Goal: Transaction & Acquisition: Purchase product/service

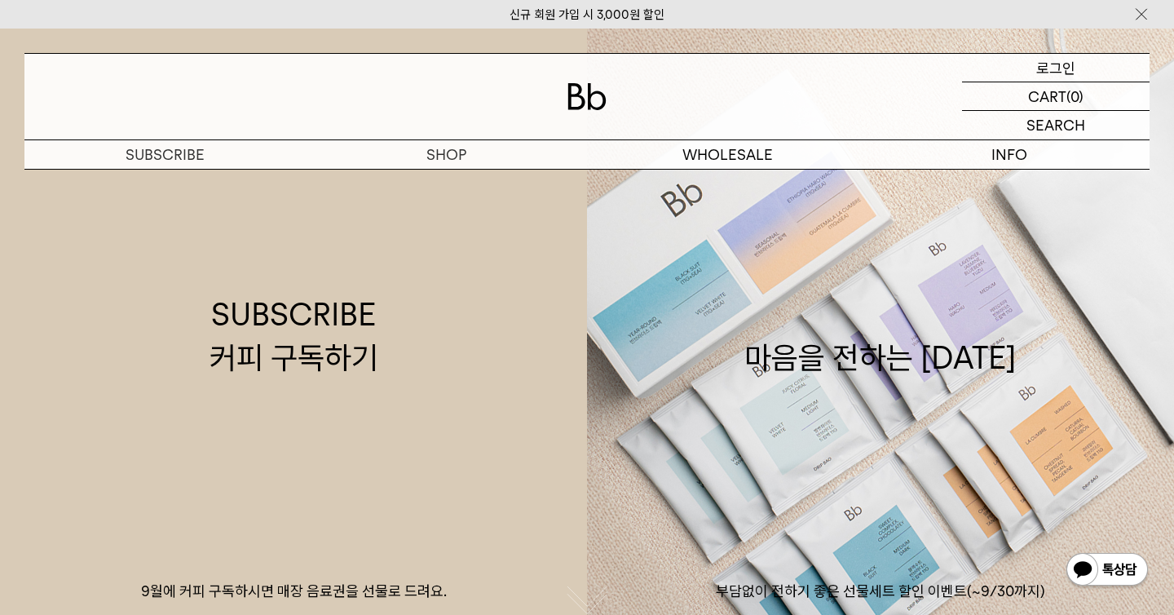
click at [1040, 70] on p "로그인" at bounding box center [1055, 68] width 39 height 28
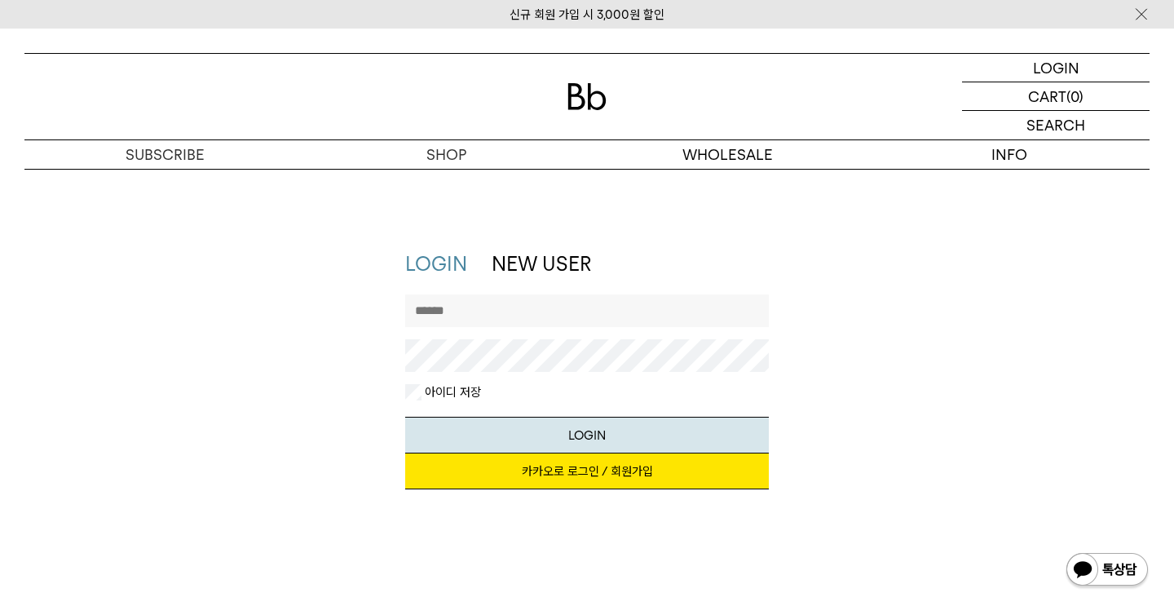
click at [624, 465] on link "카카오로 로그인 / 회원가입" at bounding box center [587, 471] width 364 height 36
click at [560, 475] on link "카카오로 로그인 / 회원가입" at bounding box center [587, 471] width 364 height 36
click at [564, 106] on div at bounding box center [586, 97] width 1125 height 86
click at [592, 102] on img at bounding box center [586, 96] width 39 height 27
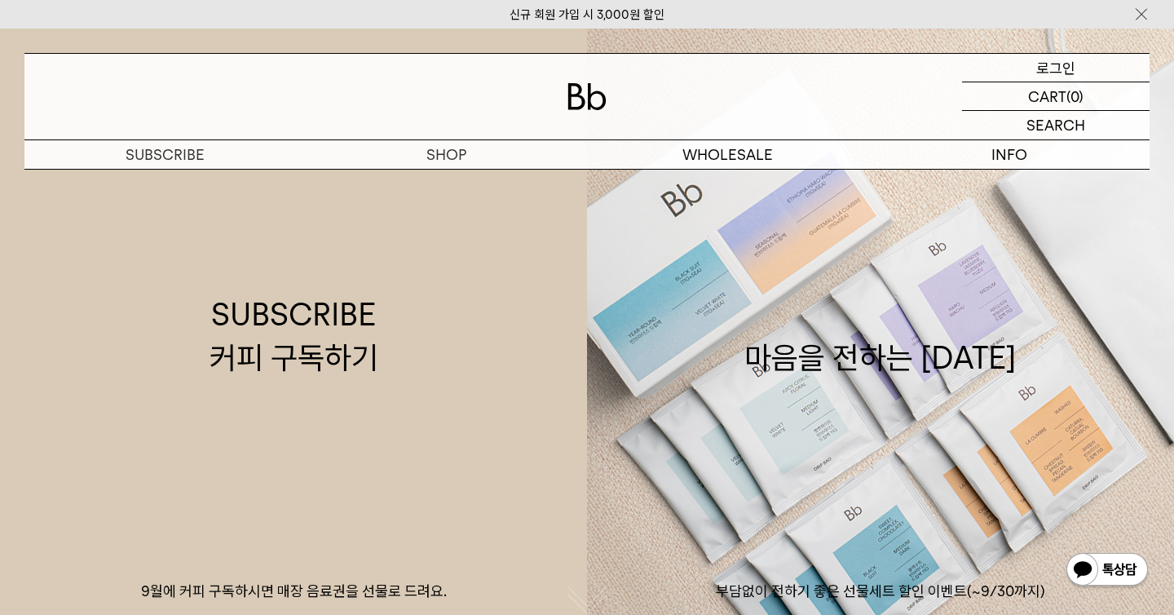
click at [1069, 65] on p "로그인" at bounding box center [1055, 68] width 39 height 28
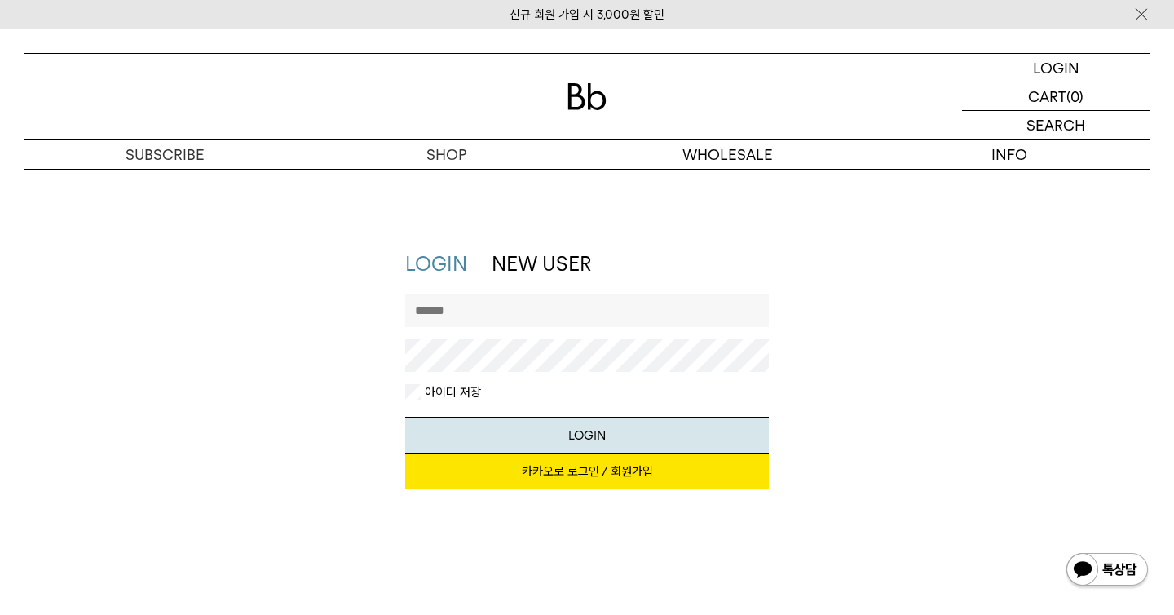
click at [511, 308] on input "text" at bounding box center [587, 310] width 364 height 33
type input "********"
click at [590, 469] on link "카카오로 로그인 / 회원가입" at bounding box center [587, 471] width 364 height 36
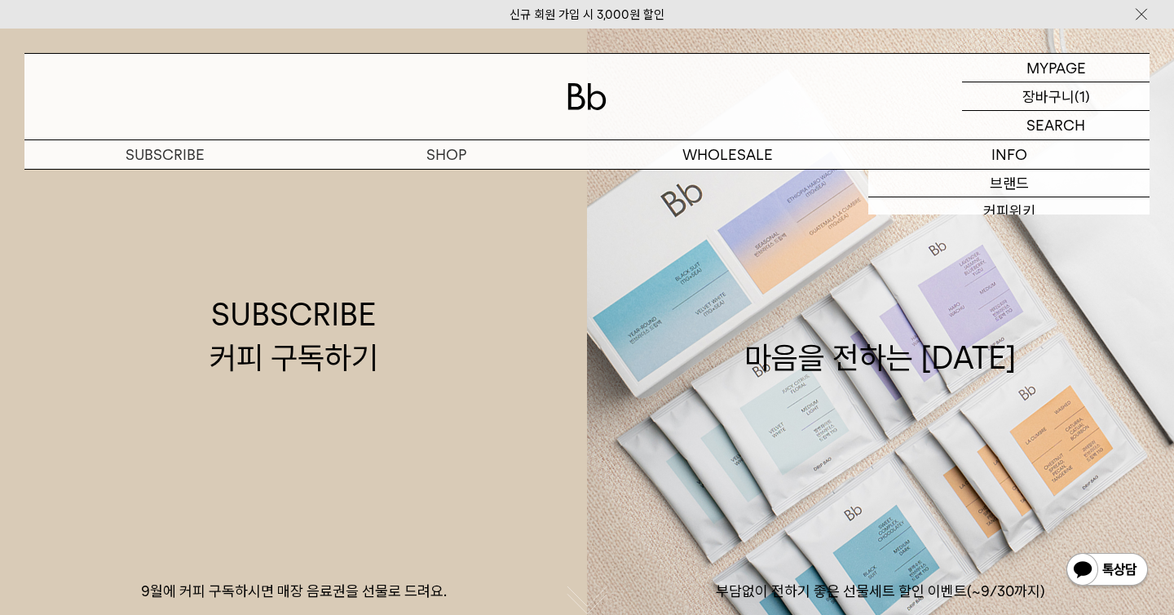
click at [1061, 104] on p "장바구니" at bounding box center [1048, 96] width 52 height 28
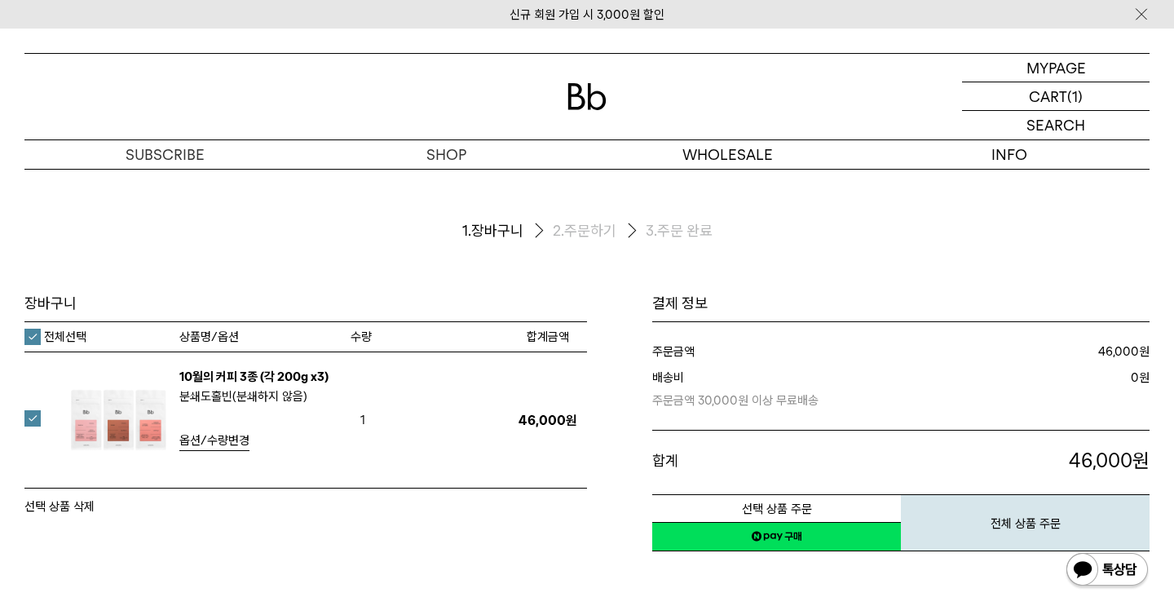
click at [304, 378] on link "10월의 커피 3종 (각 200g x3)" at bounding box center [253, 376] width 149 height 15
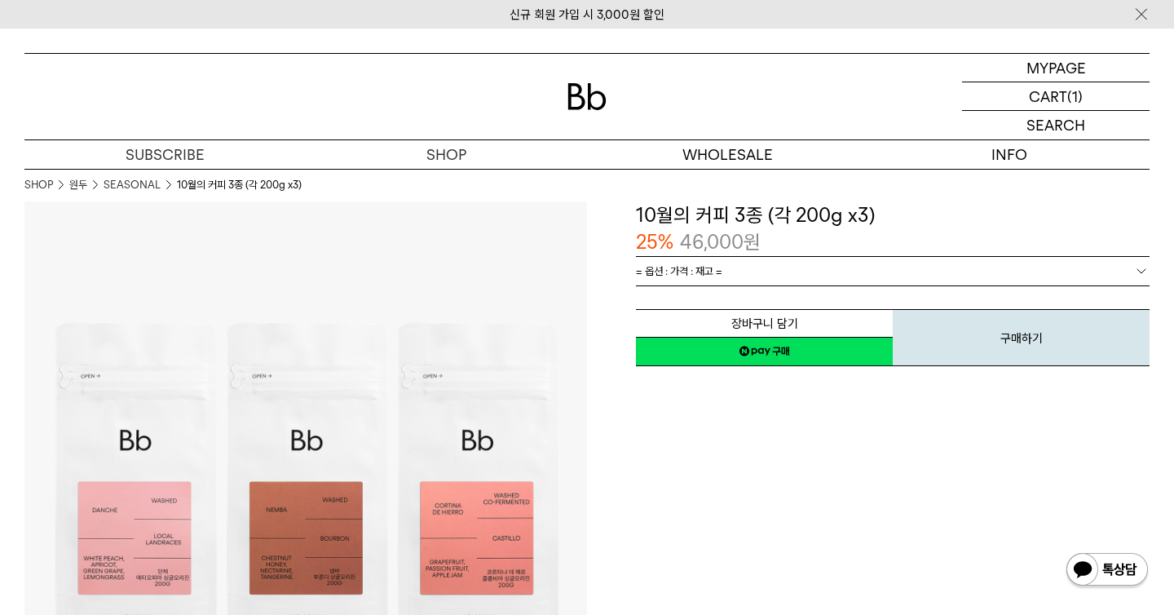
click at [802, 353] on link "네이버페이 구매하기" at bounding box center [764, 351] width 257 height 29
click at [1059, 102] on p "장바구니" at bounding box center [1048, 96] width 52 height 28
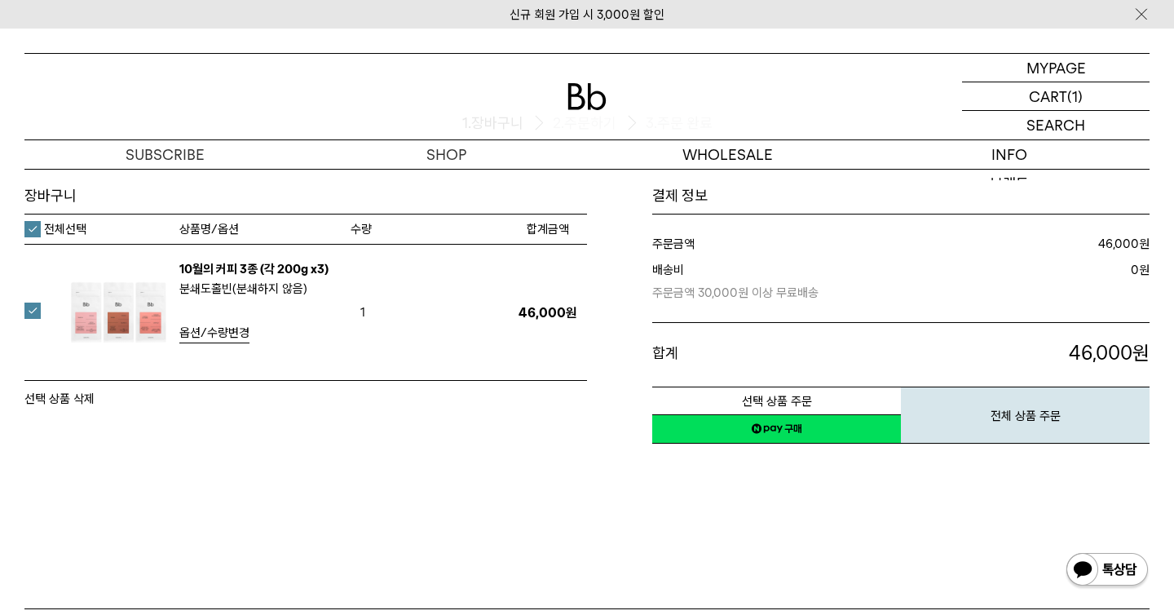
scroll to position [112, 0]
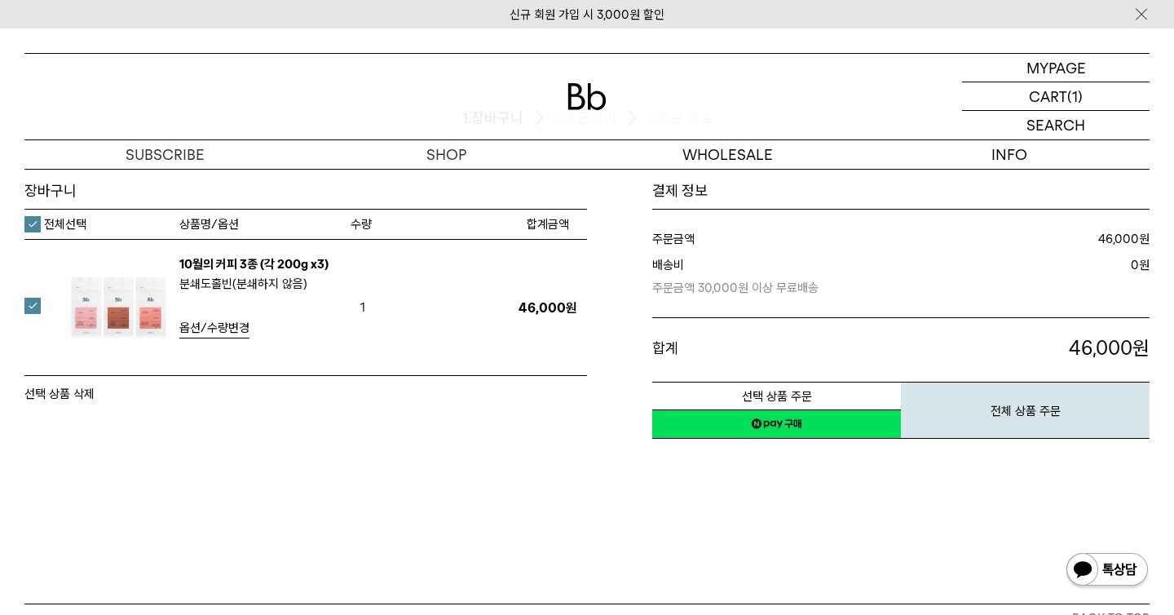
click at [814, 429] on link "네이버페이 구매하기" at bounding box center [776, 423] width 249 height 29
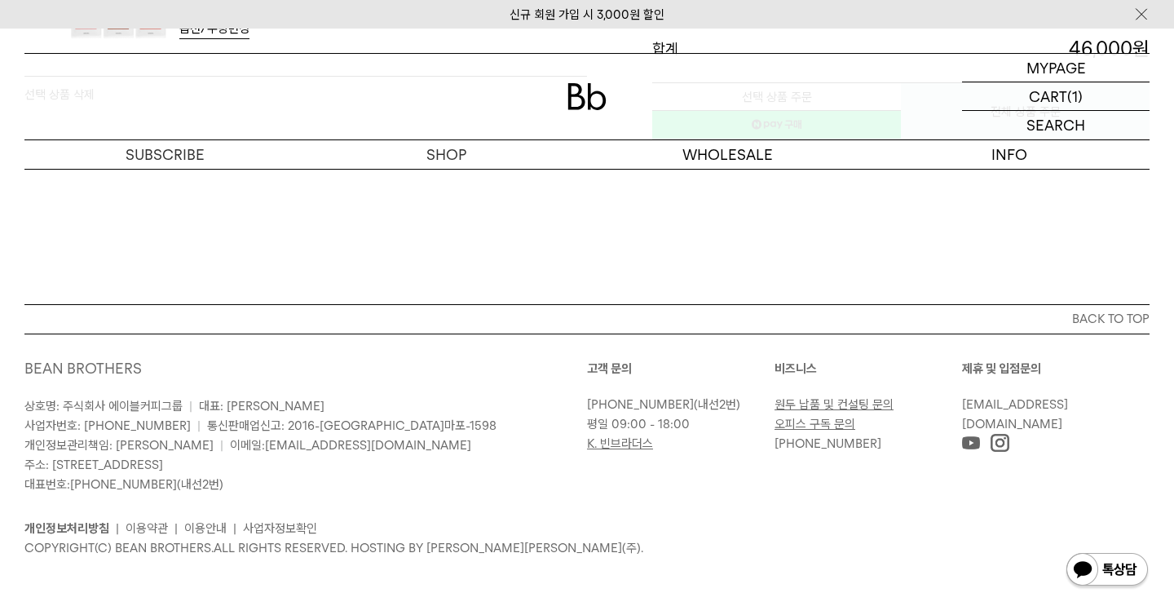
scroll to position [0, 0]
